Goal: Use online tool/utility: Utilize a website feature to perform a specific function

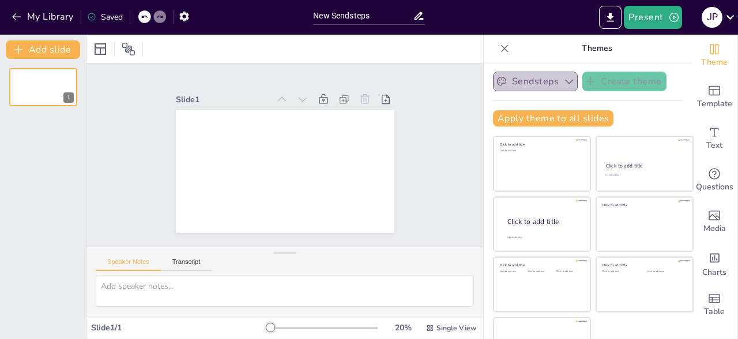
click at [528, 81] on button "Sendsteps" at bounding box center [535, 82] width 85 height 20
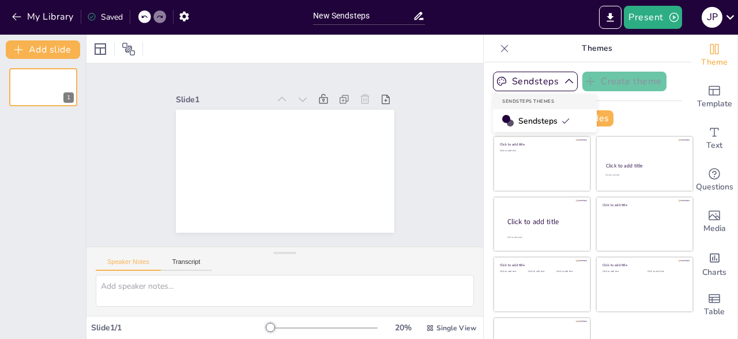
click at [452, 107] on div "Slide 1" at bounding box center [285, 154] width 397 height 183
click at [575, 95] on div "Sendsteps Themes" at bounding box center [545, 101] width 104 height 16
click at [567, 117] on icon at bounding box center [565, 120] width 9 height 9
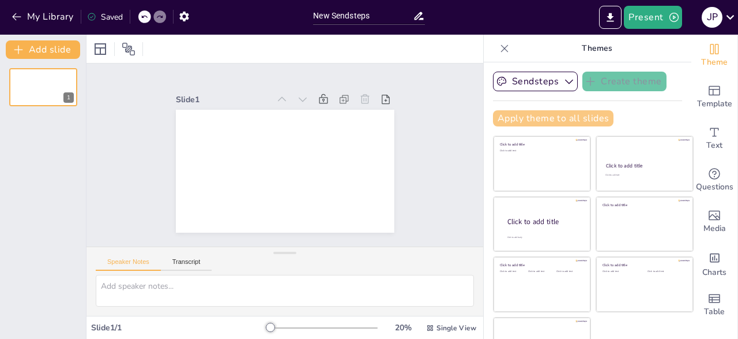
click at [554, 122] on button "Apply theme to all slides" at bounding box center [553, 118] width 121 height 16
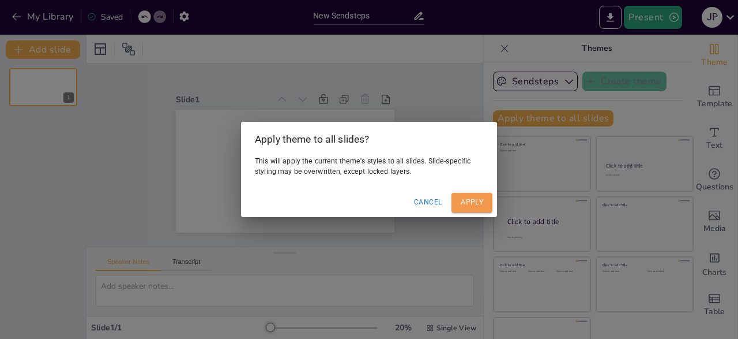
click at [480, 201] on button "Apply" at bounding box center [472, 202] width 41 height 19
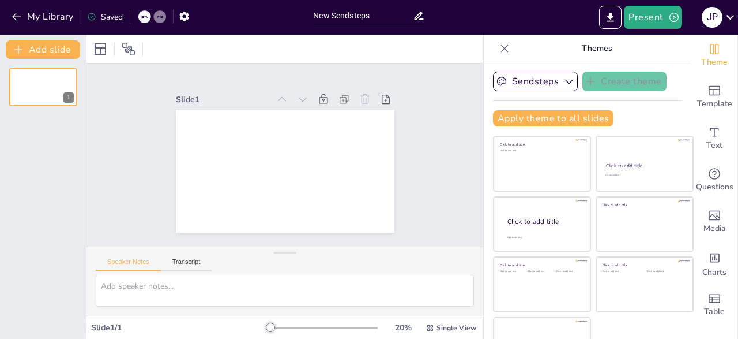
click at [360, 13] on input "New Sendsteps" at bounding box center [362, 15] width 99 height 17
paste input "Loremipsum dolorsita CONSECTET ADIPI Elitse doeiu temporinc utlab e dolor magna…"
type input "Lor IpsumdolOrsitametc adipiscin ELITSEDDO EIUSM Tempor incid utlaboree dolor m…"
click at [617, 23] on icon "Export to PowerPoint" at bounding box center [610, 18] width 12 height 12
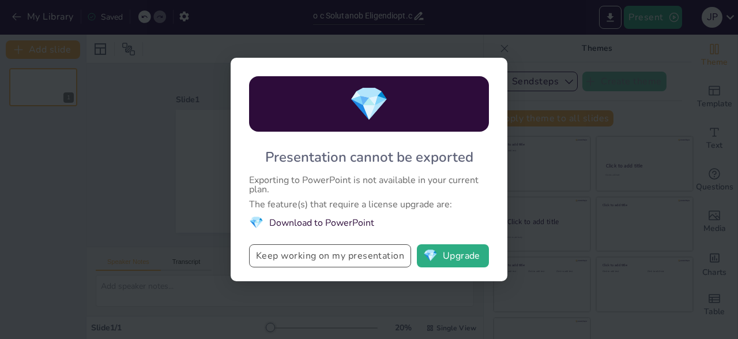
click at [394, 258] on button "Keep working on my presentation" at bounding box center [330, 255] width 162 height 23
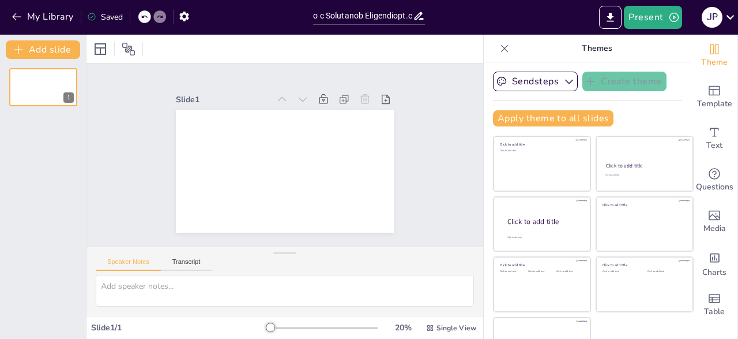
click at [419, 18] on icon at bounding box center [419, 16] width 12 height 12
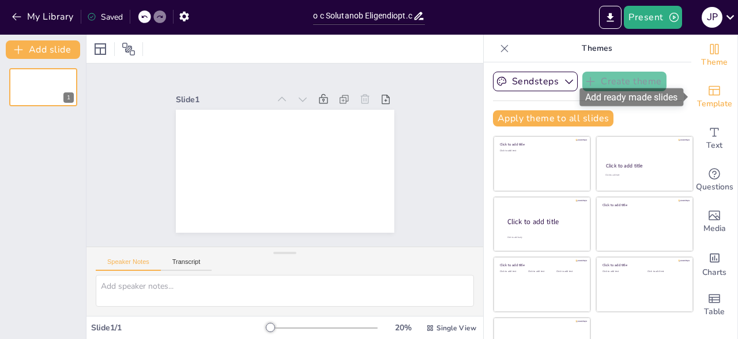
click at [714, 94] on icon "Add ready made slides" at bounding box center [715, 91] width 14 height 14
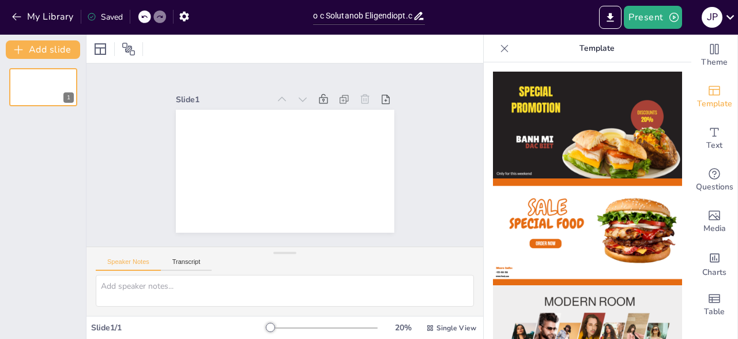
scroll to position [129, 0]
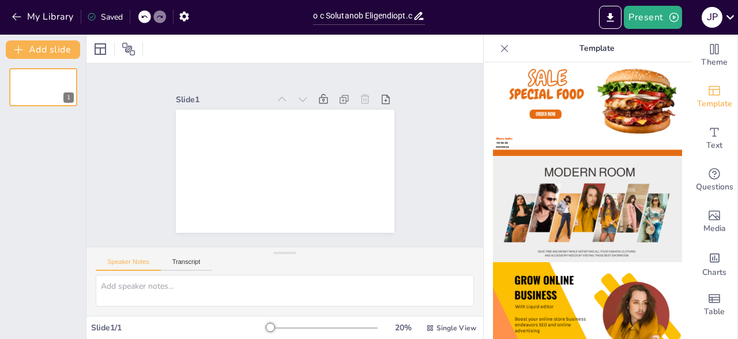
click at [637, 197] on img at bounding box center [587, 209] width 189 height 107
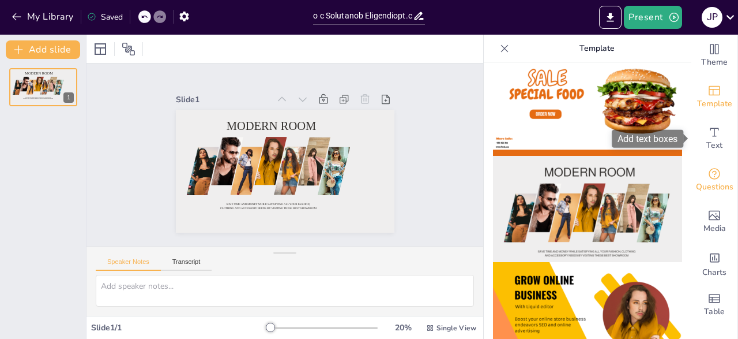
drag, startPoint x: 724, startPoint y: 147, endPoint x: 728, endPoint y: 175, distance: 28.0
click at [724, 148] on div "Text" at bounding box center [715, 139] width 46 height 42
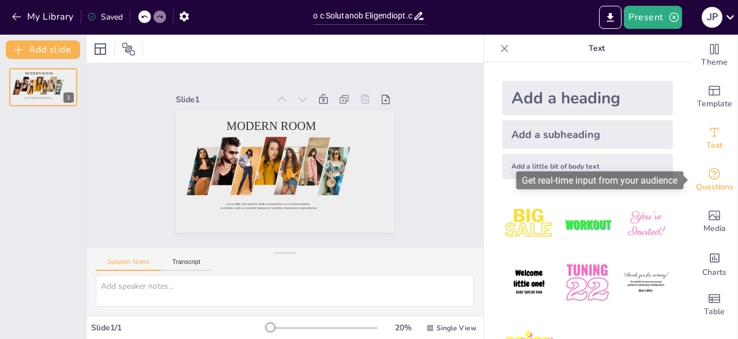
click at [728, 175] on div "Questions" at bounding box center [715, 180] width 46 height 42
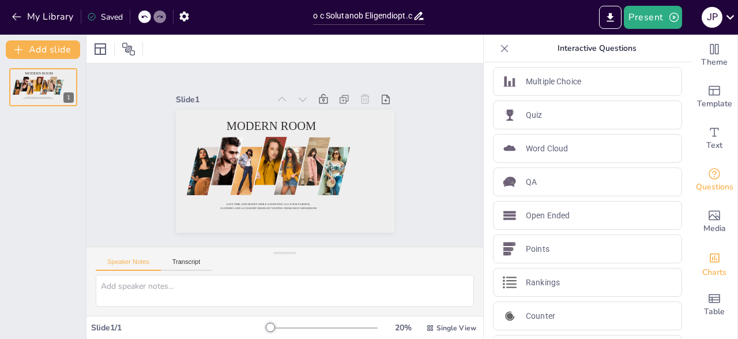
scroll to position [0, 0]
